Goal: Task Accomplishment & Management: Manage account settings

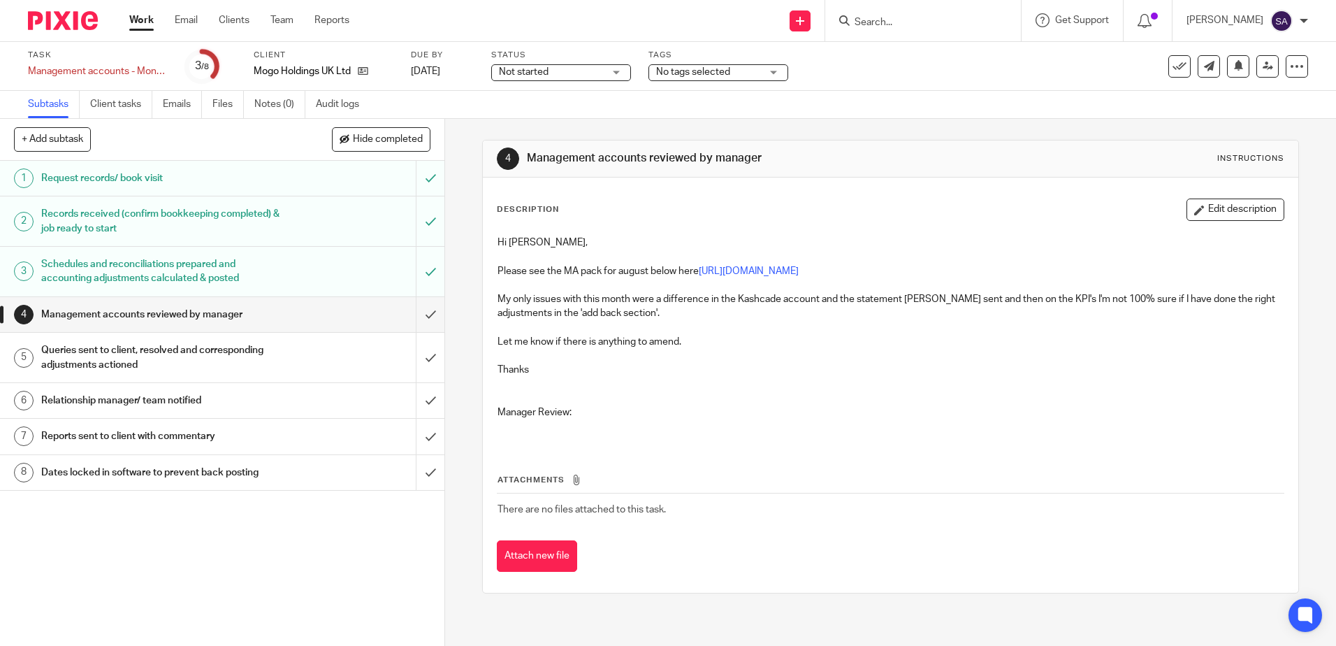
drag, startPoint x: 1190, startPoint y: 208, endPoint x: 1143, endPoint y: 231, distance: 51.6
click at [659, 208] on button "Edit description" at bounding box center [1236, 209] width 98 height 22
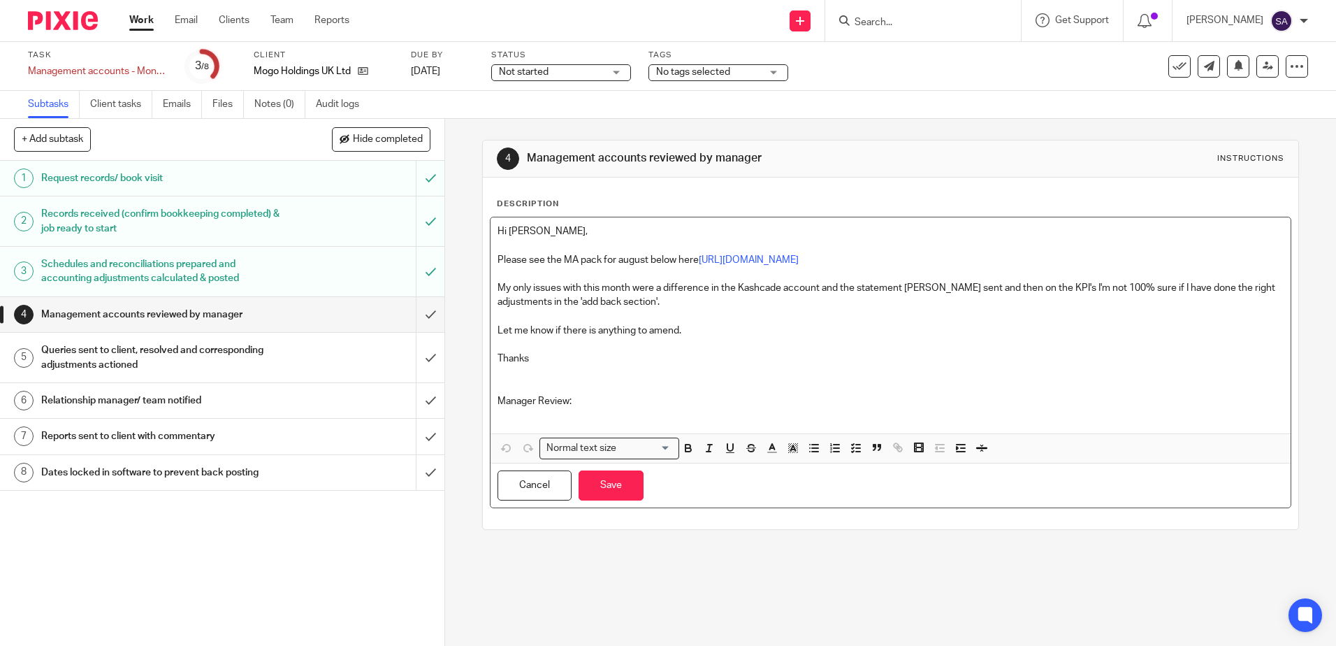
click at [586, 401] on p "Manager Review:" at bounding box center [891, 401] width 786 height 14
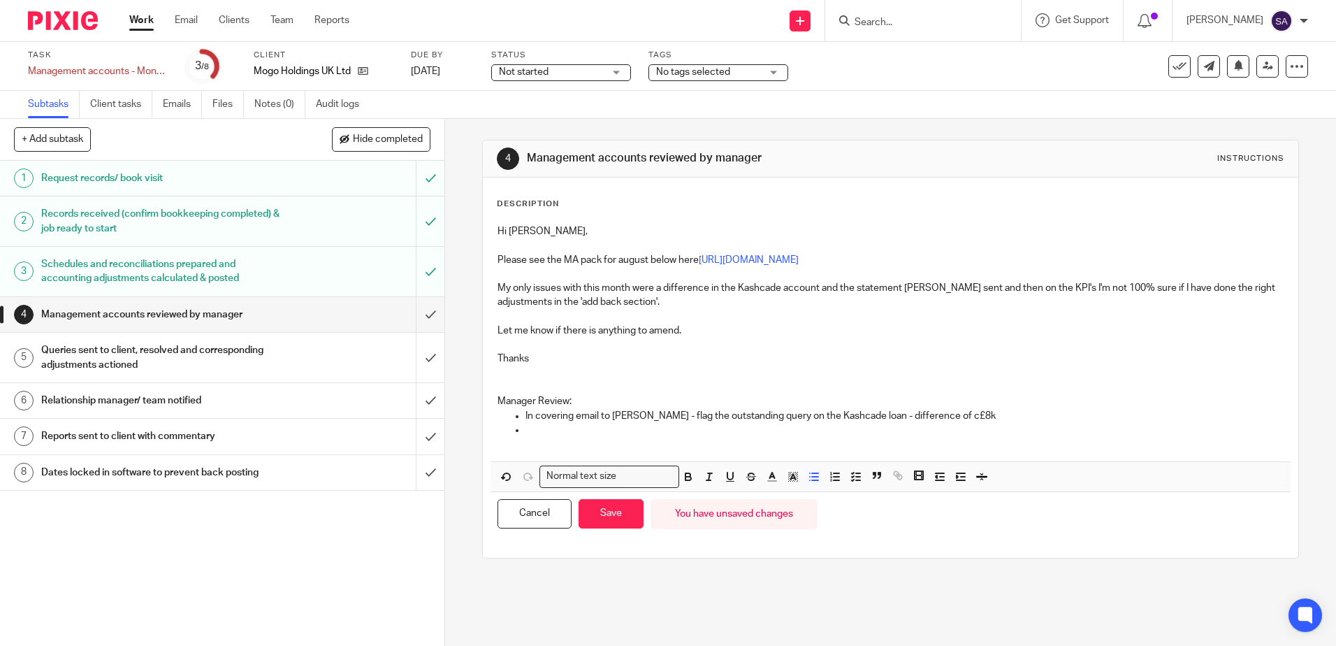
click at [588, 425] on p at bounding box center [905, 430] width 758 height 14
click at [659, 425] on p "Also that Singapore still reflects June numbers - will refresh at september qua…" at bounding box center [905, 430] width 758 height 14
click at [659, 425] on p "Also that Singapore still reflects June numbers - we will refresh at September …" at bounding box center [905, 430] width 758 height 14
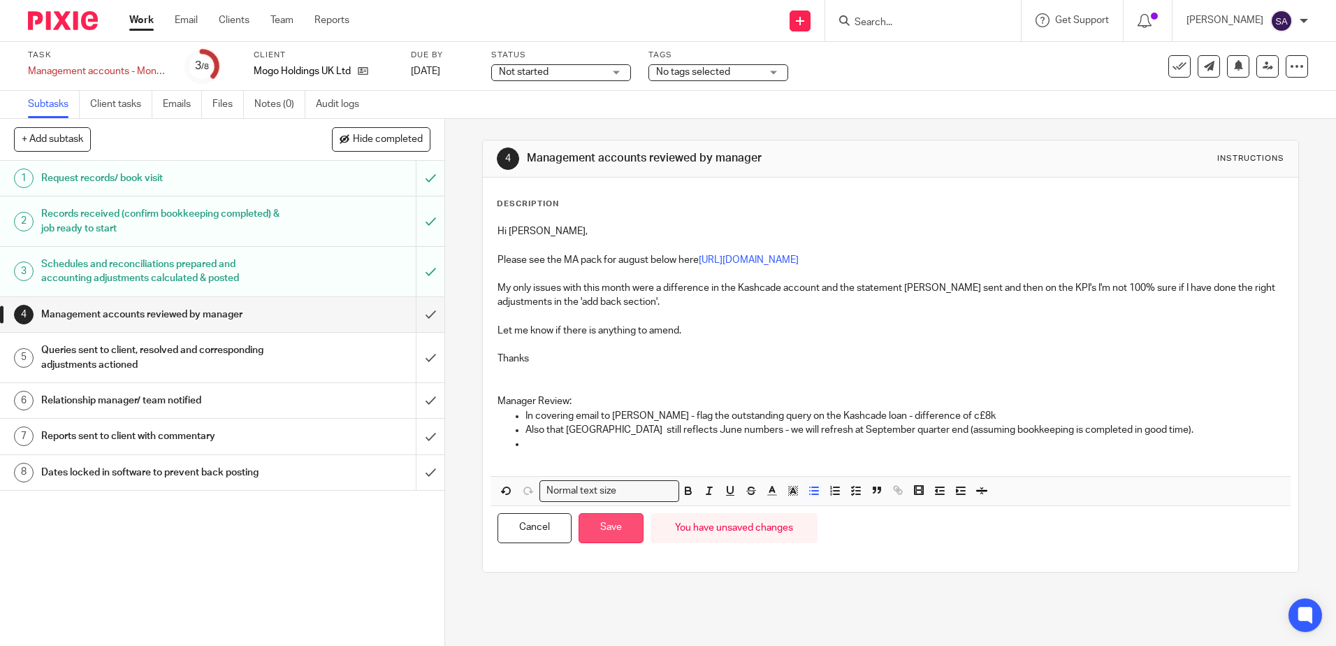
click at [598, 425] on button "Save" at bounding box center [611, 528] width 65 height 30
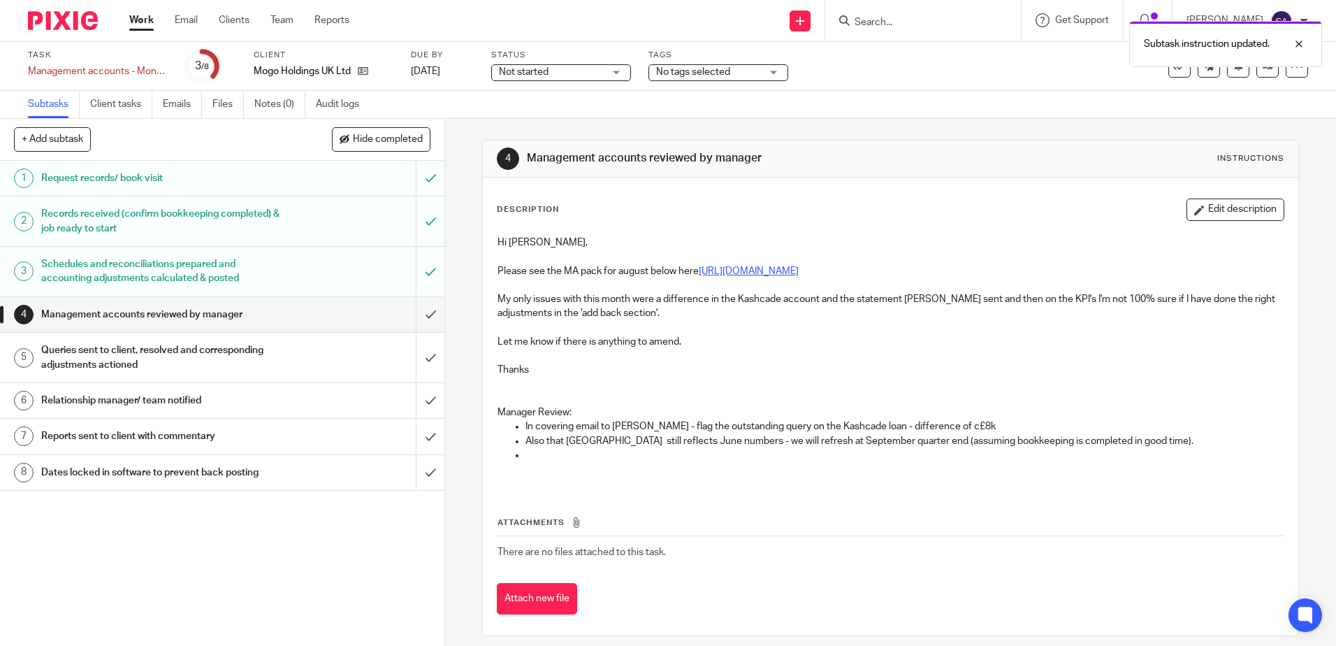
click at [659, 268] on link "[URL][DOMAIN_NAME]" at bounding box center [749, 271] width 100 height 10
click at [659, 217] on button "Edit description" at bounding box center [1236, 209] width 98 height 22
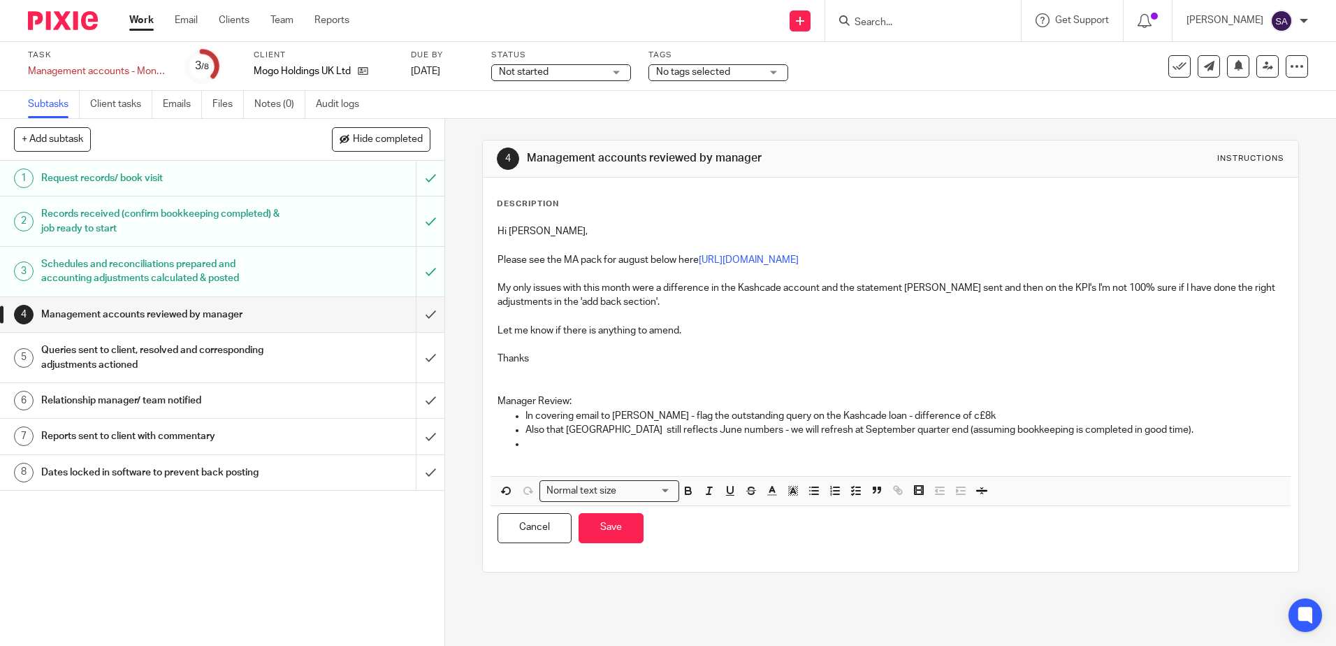
click at [659, 425] on p at bounding box center [891, 458] width 786 height 14
click at [659, 425] on p at bounding box center [905, 444] width 758 height 14
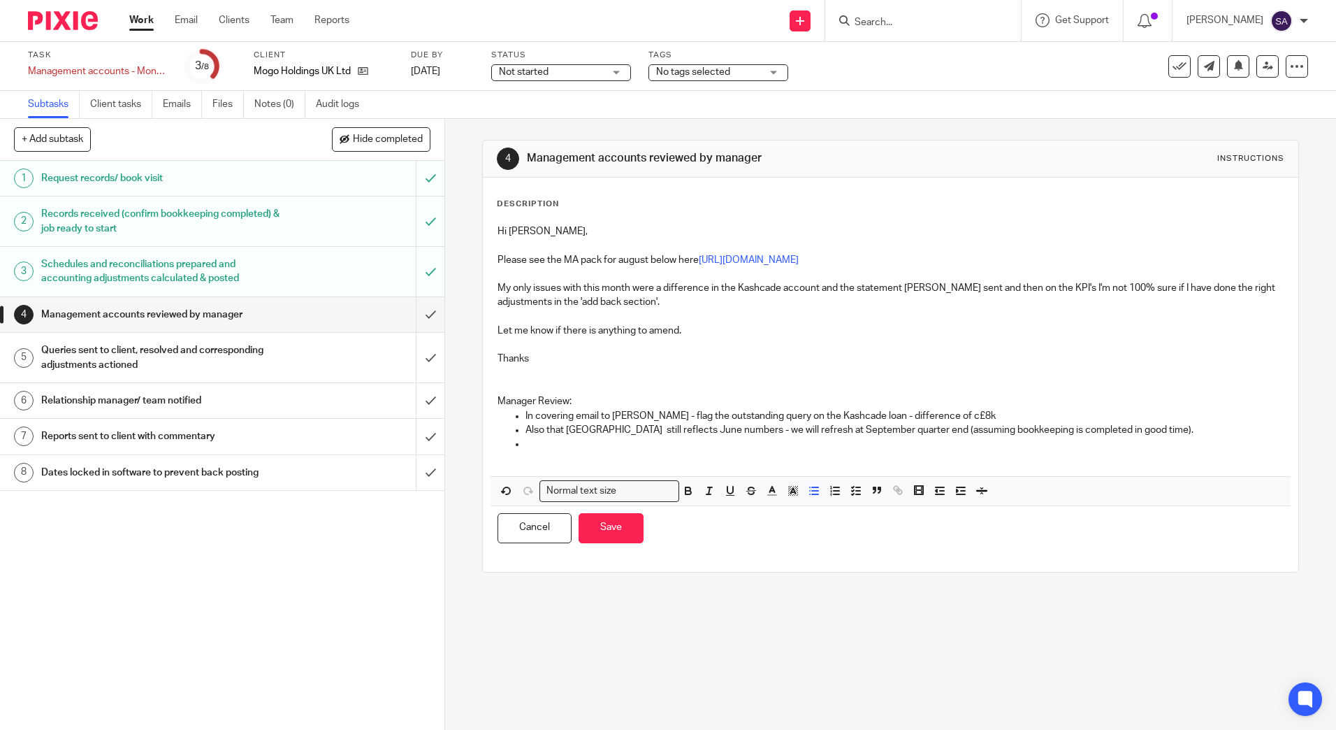
click at [562, 425] on p at bounding box center [891, 458] width 786 height 14
click at [558, 425] on p at bounding box center [905, 444] width 758 height 14
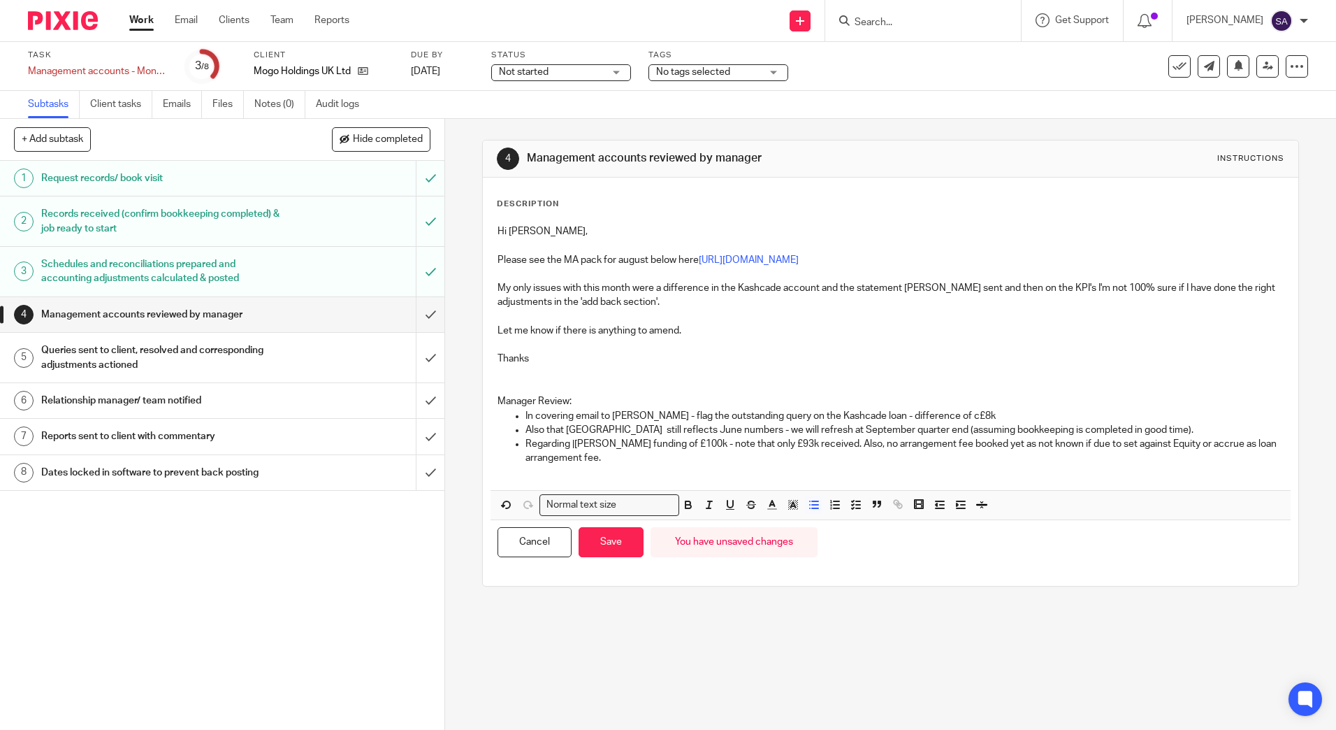
click at [572, 425] on p "Regarding |Keith funding of £100k - note that only £93k received. Also, no arra…" at bounding box center [905, 451] width 758 height 29
click at [635, 425] on p "Regarding Keith funding of £100k - note that only £93k received. Also, no arran…" at bounding box center [905, 451] width 758 height 29
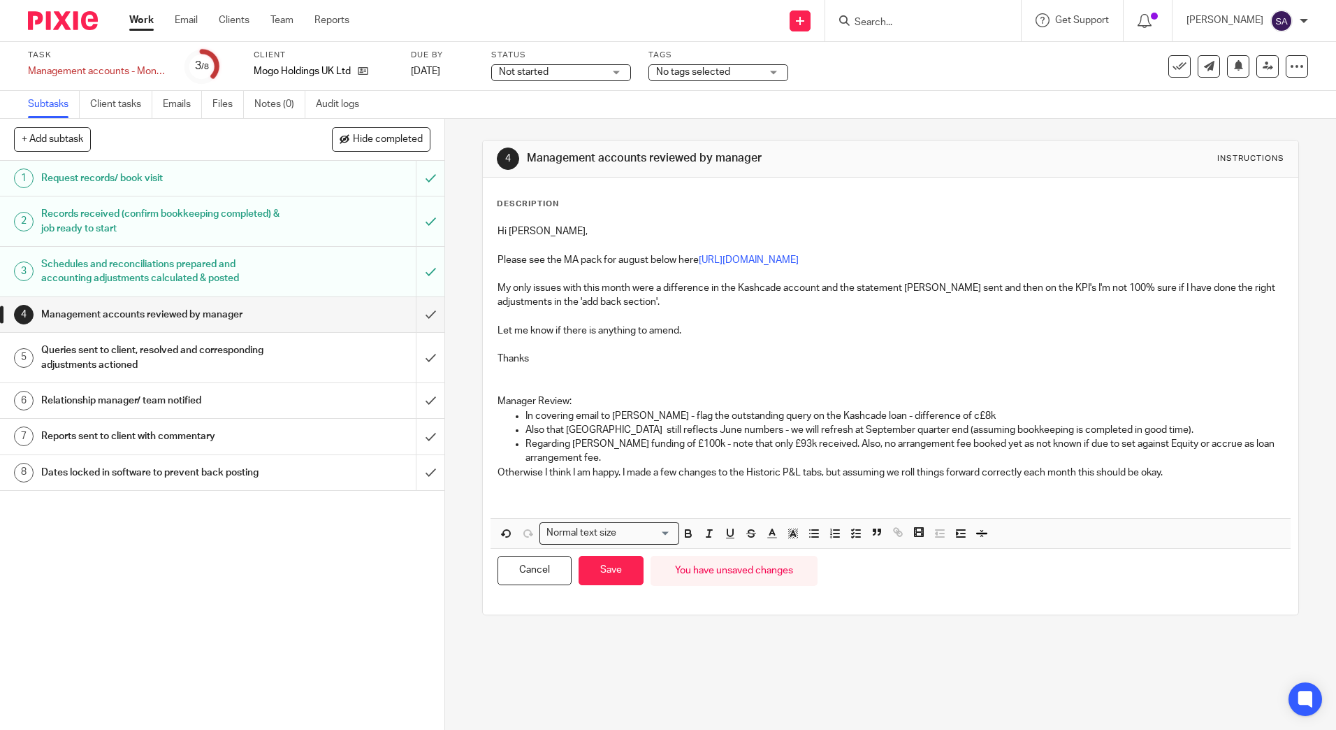
click at [659, 425] on p "Regarding Keith funding of £100k - note that only £93k received. Also, no arran…" at bounding box center [905, 451] width 758 height 29
click at [609, 425] on button "Save" at bounding box center [611, 571] width 65 height 30
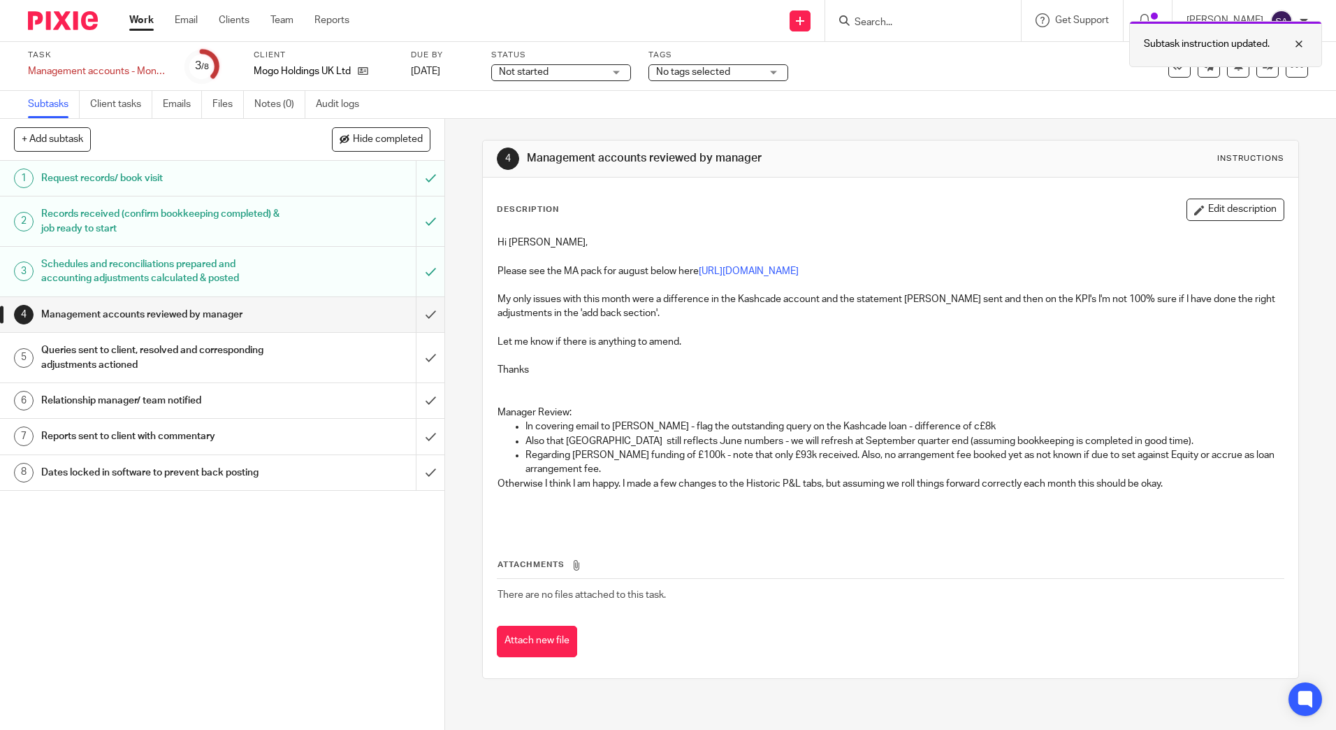
click at [659, 42] on div at bounding box center [1289, 44] width 38 height 17
click at [659, 65] on link at bounding box center [1268, 66] width 22 height 22
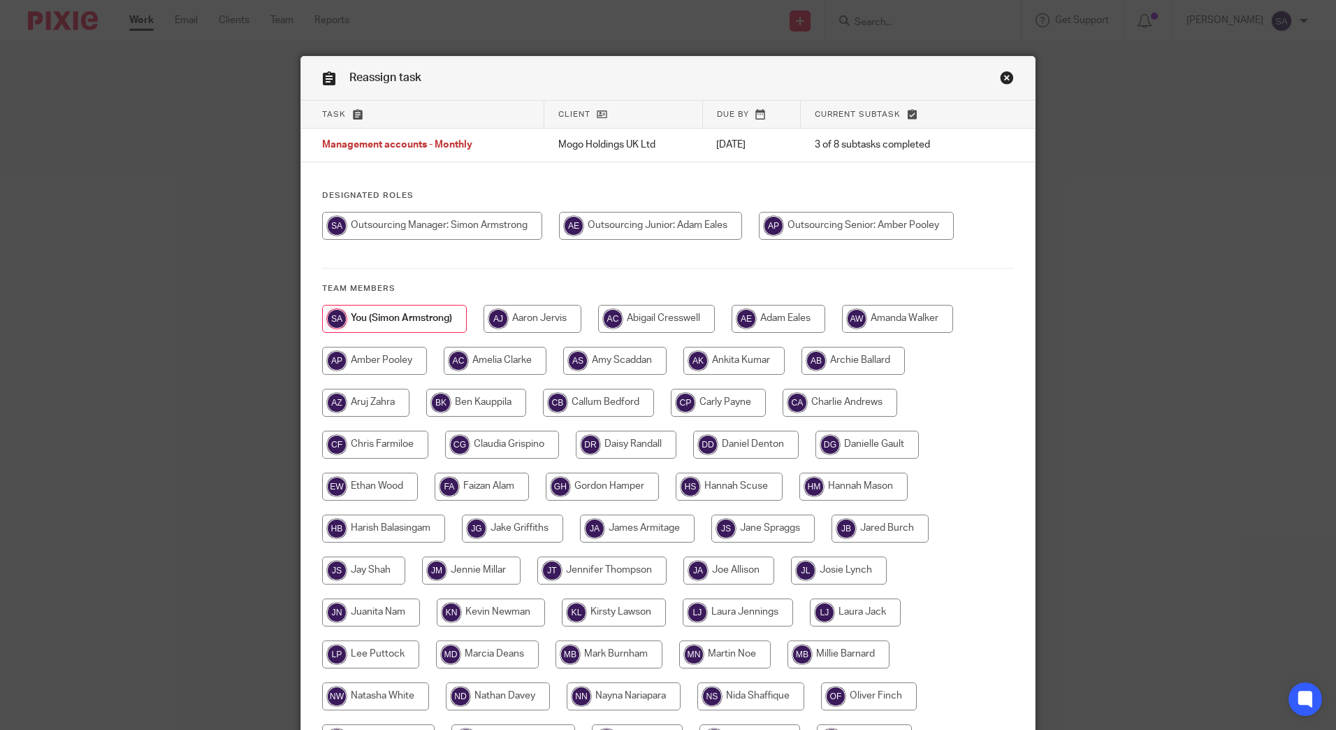
click at [639, 226] on input "radio" at bounding box center [650, 226] width 183 height 28
radio input "true"
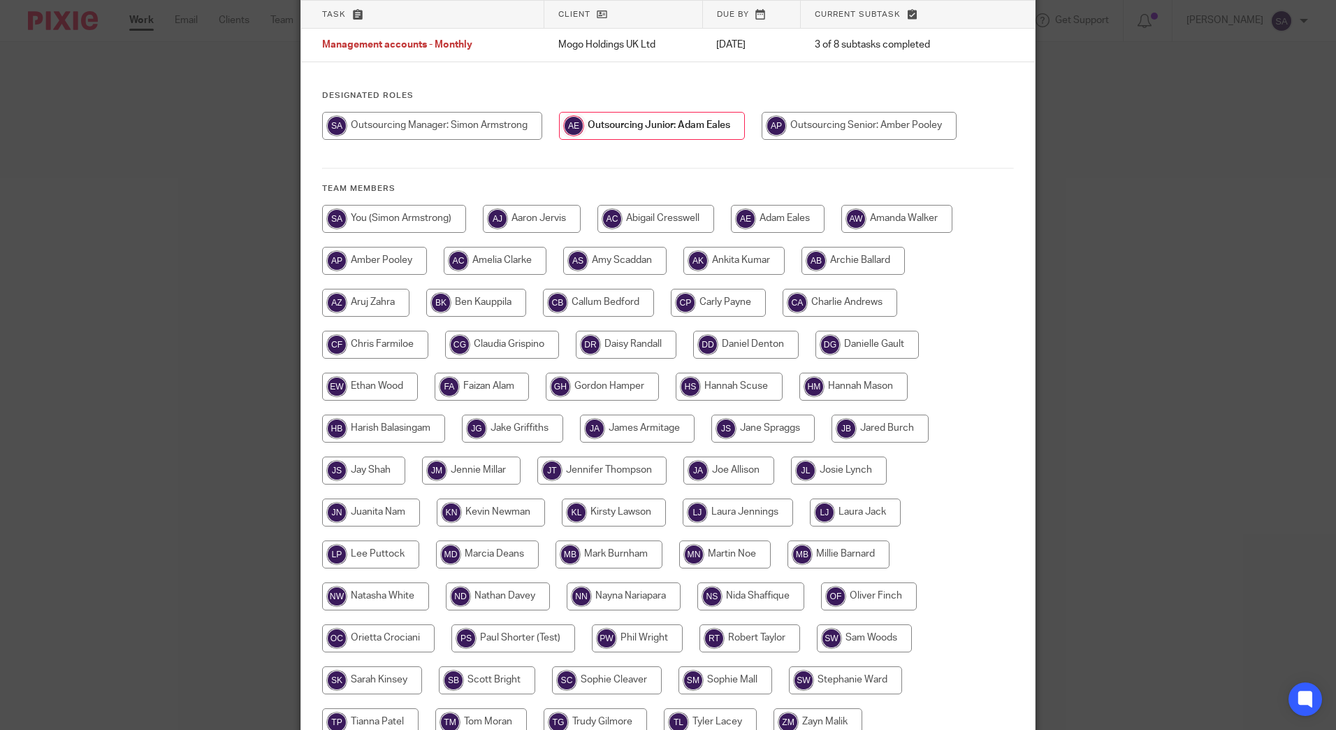
scroll to position [236, 0]
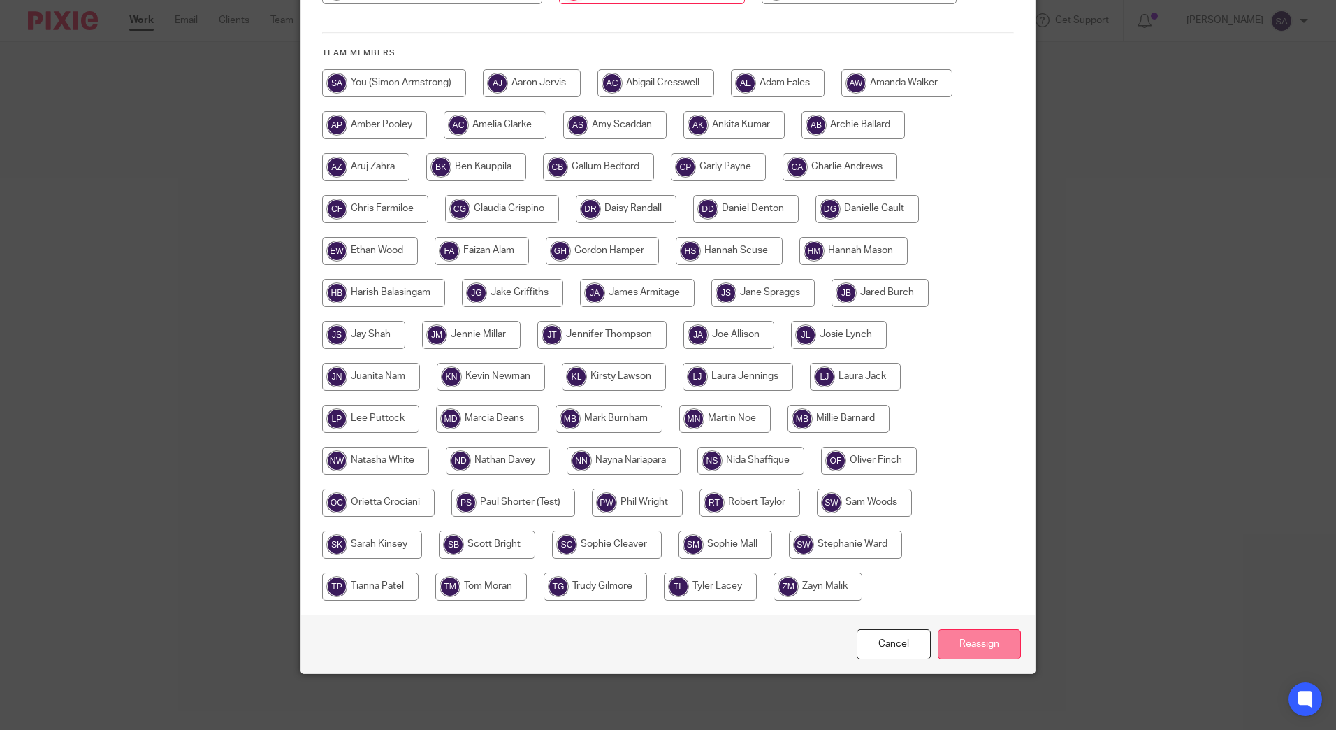
click at [993, 644] on input "Reassign" at bounding box center [979, 644] width 83 height 30
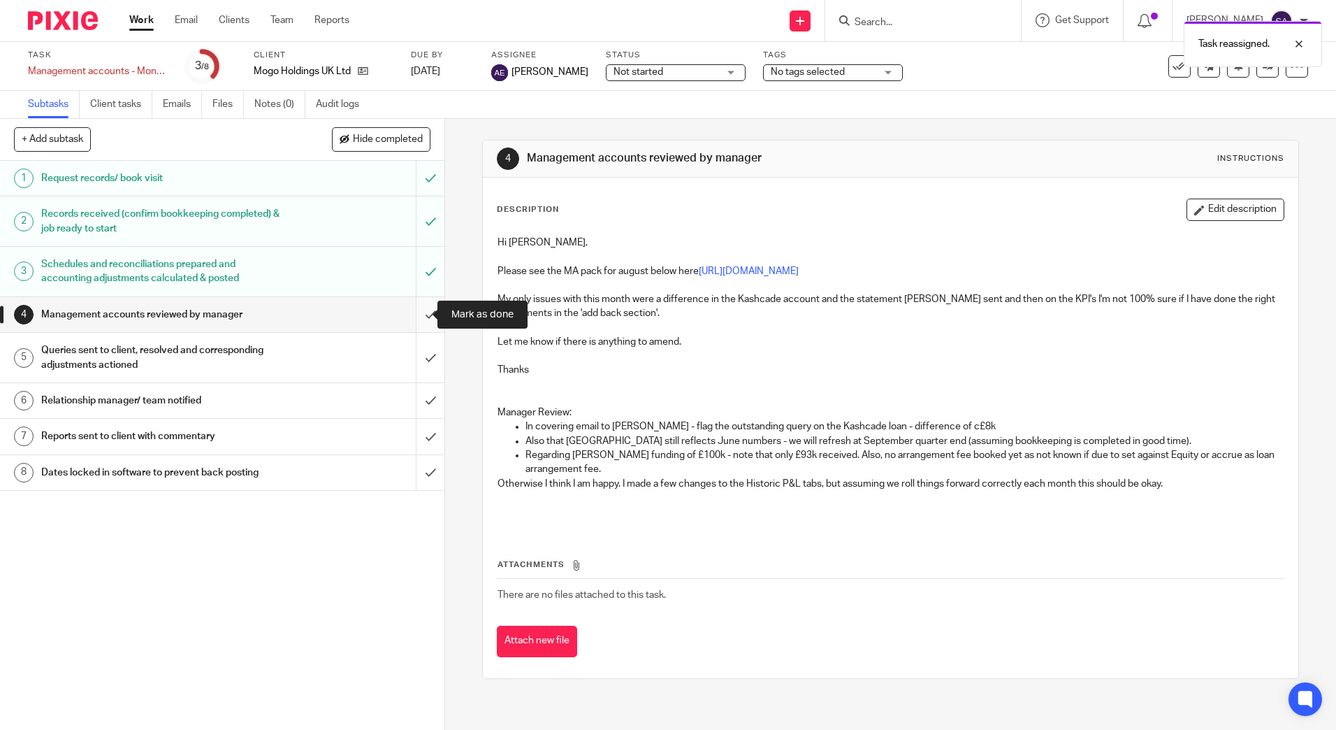
click at [418, 314] on input "submit" at bounding box center [222, 314] width 445 height 35
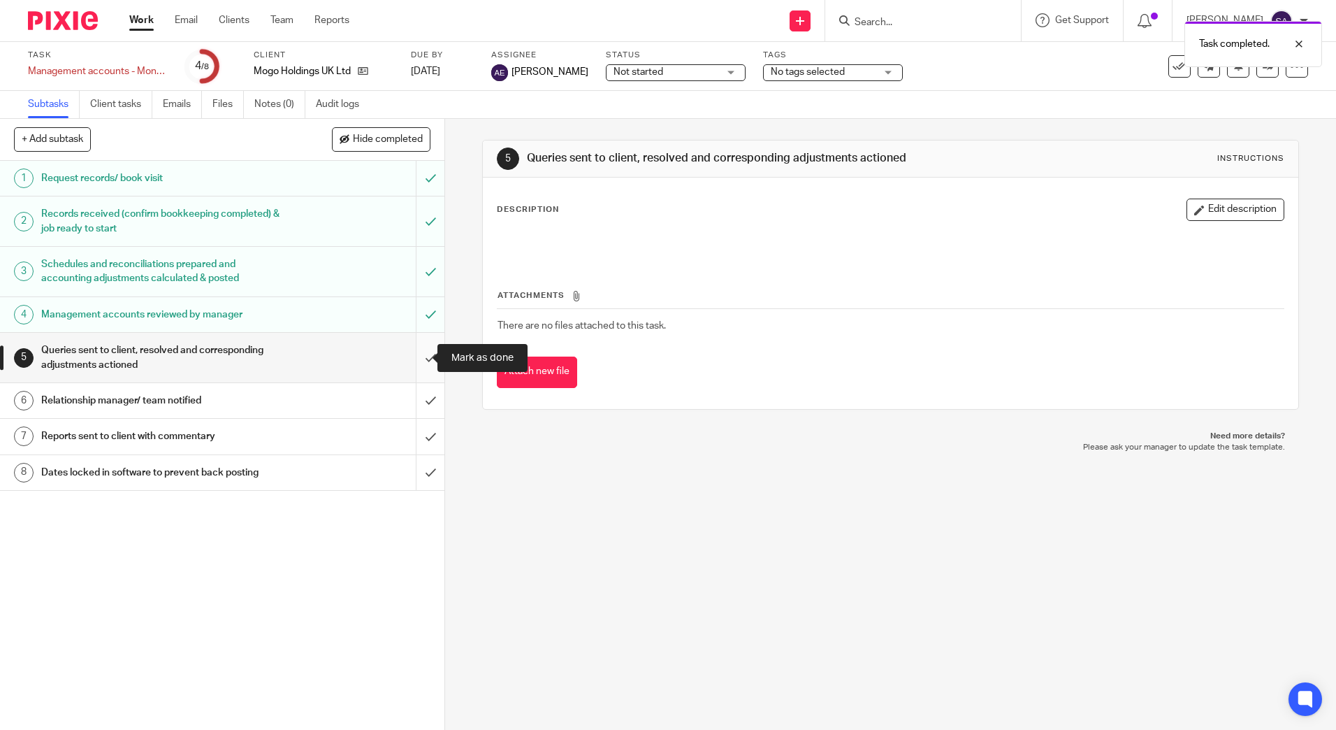
click at [420, 357] on input "submit" at bounding box center [222, 358] width 445 height 50
click at [417, 400] on input "submit" at bounding box center [222, 400] width 445 height 35
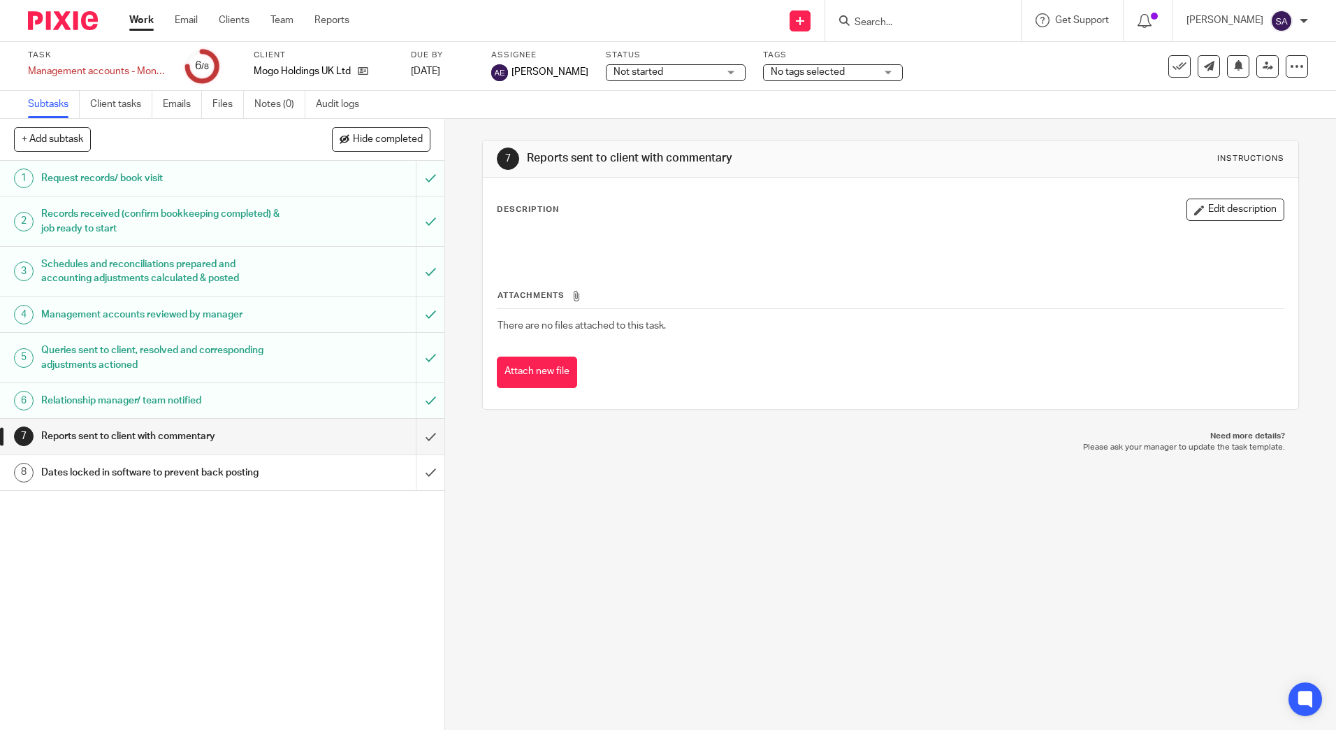
click at [182, 318] on h1 "Management accounts reviewed by manager" at bounding box center [161, 314] width 240 height 21
